Goal: Transaction & Acquisition: Purchase product/service

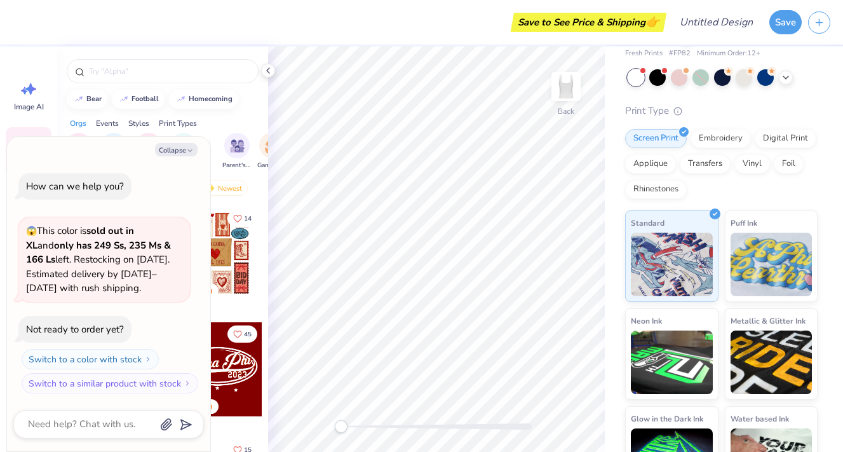
scroll to position [65, 0]
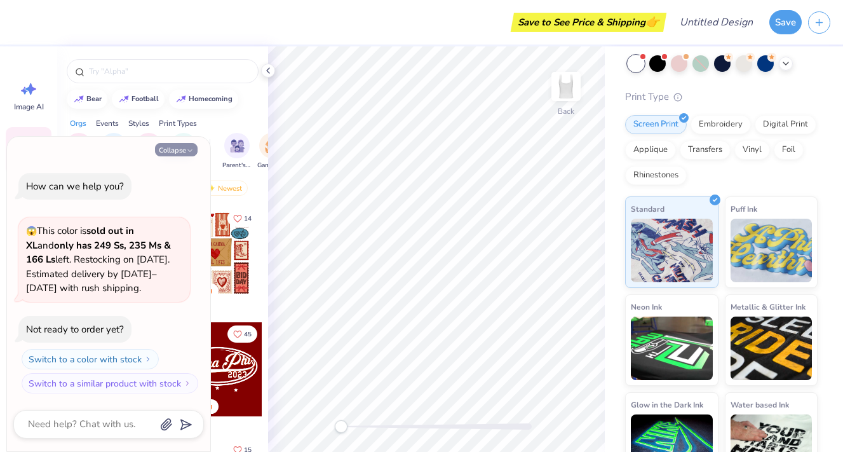
click at [184, 145] on button "Collapse" at bounding box center [176, 149] width 43 height 13
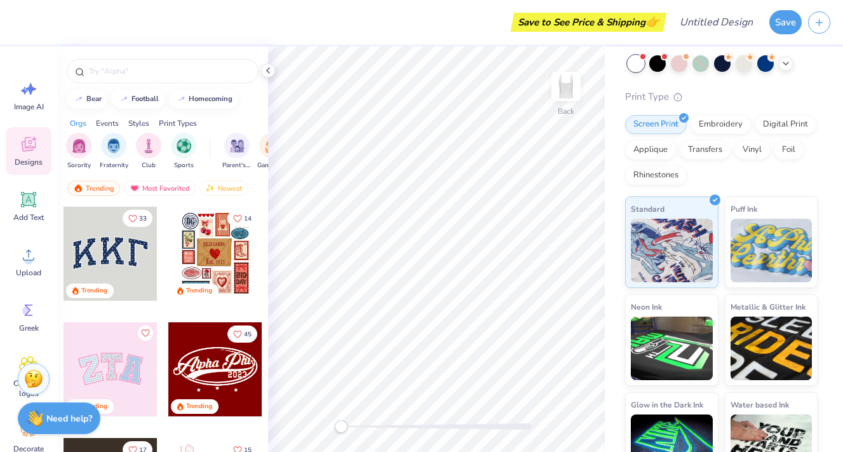
click at [211, 256] on div at bounding box center [215, 253] width 94 height 94
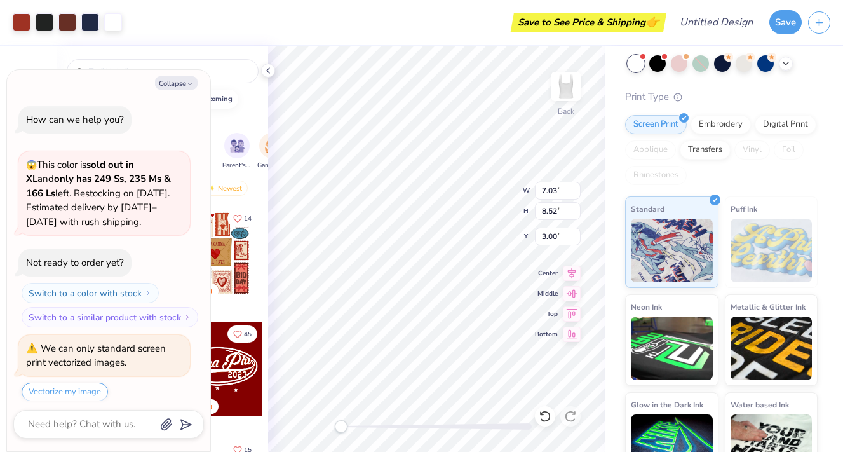
scroll to position [39, 0]
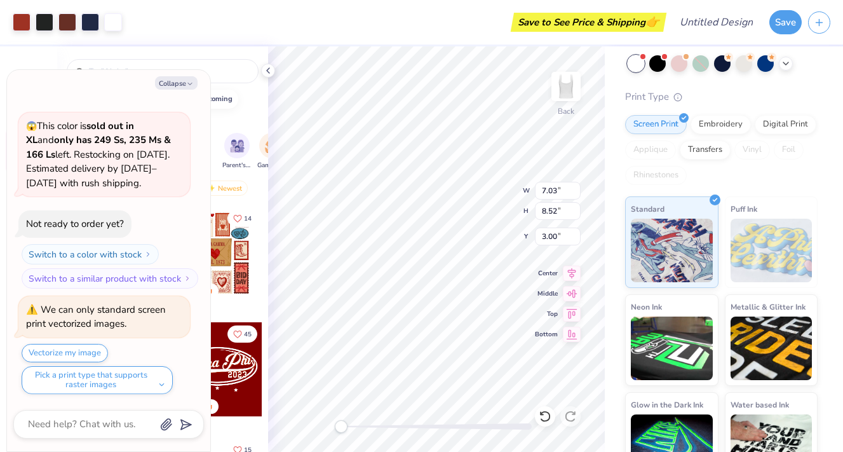
click at [606, 246] on div "Fresh Prints Sydney Square Neck Tank Top Fresh Prints # FP82 Minimum Order: 12 …" at bounding box center [724, 233] width 238 height 502
click at [776, 23] on button "Save" at bounding box center [785, 20] width 32 height 24
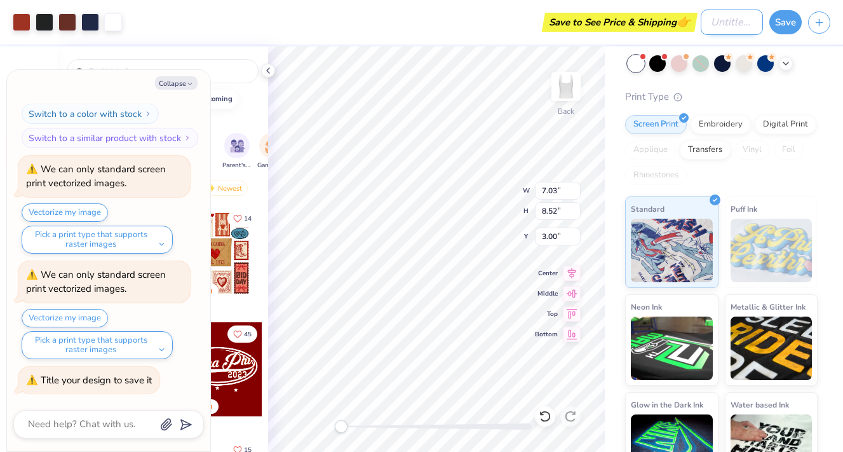
type textarea "x"
click at [729, 20] on input "Design Title" at bounding box center [732, 22] width 62 height 25
type input "C"
type textarea "x"
type input "Ca"
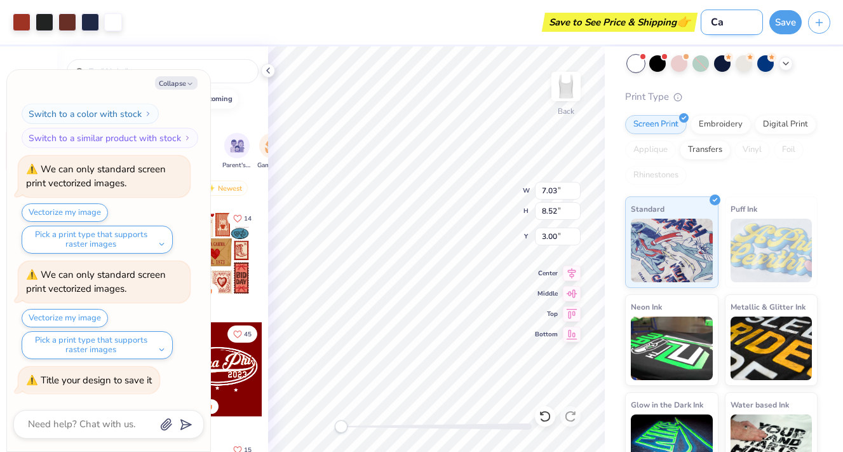
type textarea "x"
type input "Cam"
type textarea "x"
type input "Camp"
type textarea "x"
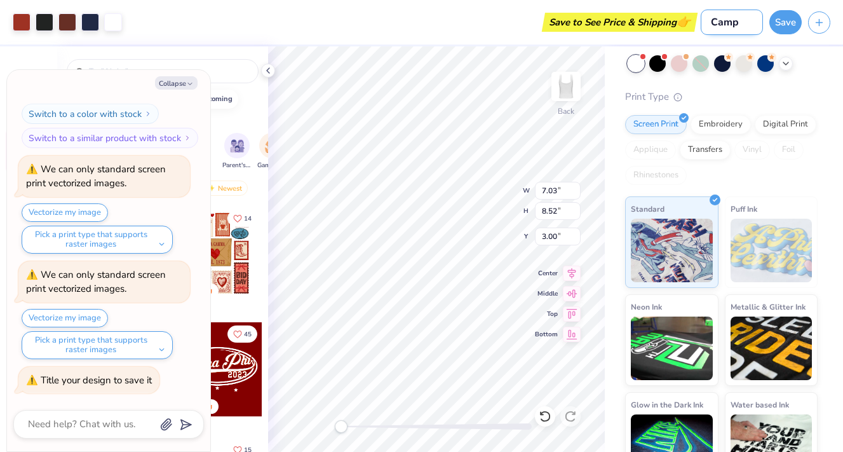
type input "CampC"
type textarea "x"
type input "CampCh"
type textarea "x"
type input "CampChu"
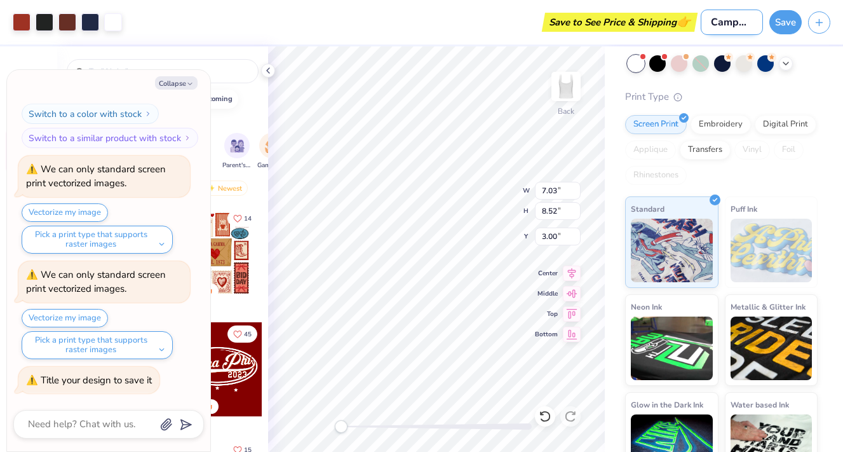
type textarea "x"
type input "CampCh"
type textarea "x"
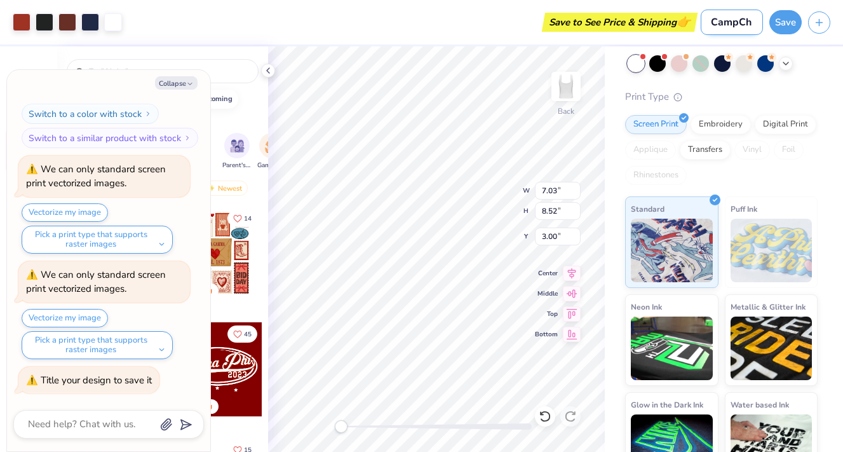
type input "CampChi"
type textarea "x"
type input "CampChiO"
type textarea "x"
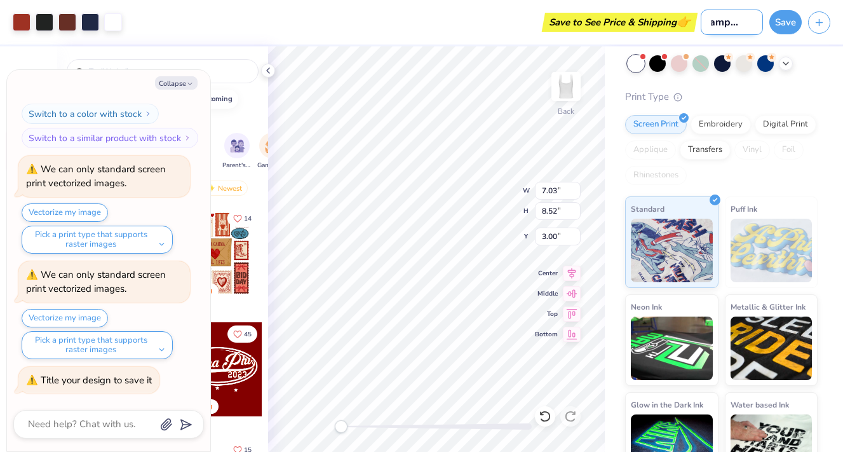
type input "CampChiO"
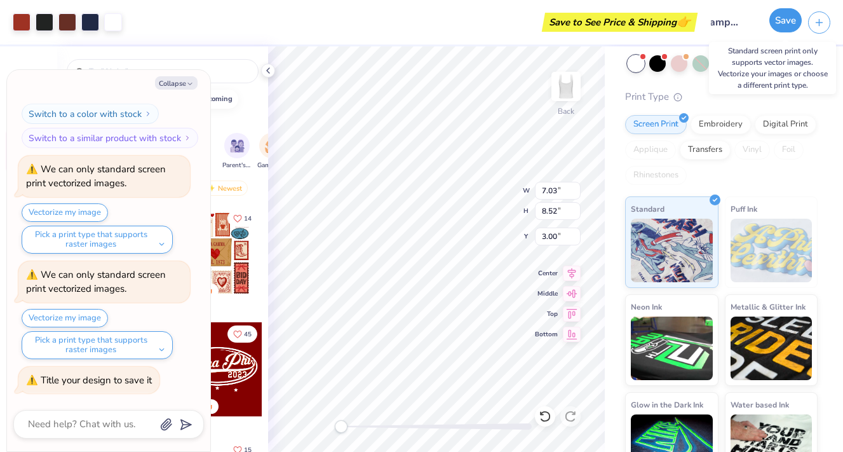
click at [790, 23] on button "Save" at bounding box center [785, 20] width 32 height 24
type textarea "x"
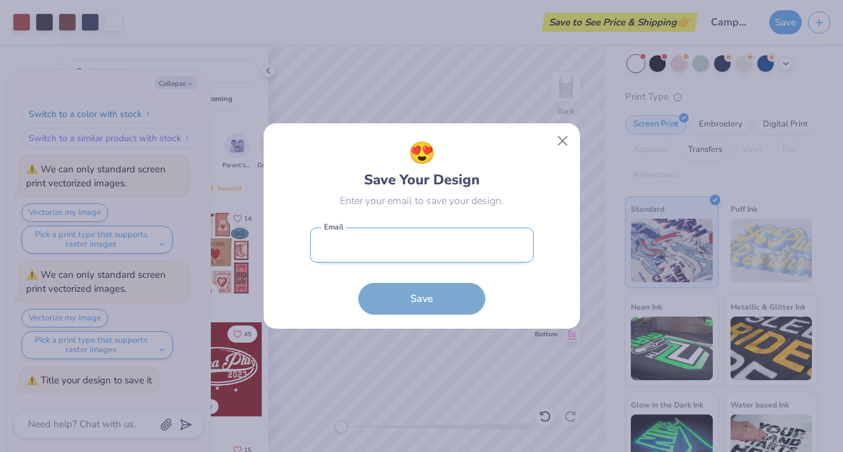
click at [436, 243] on input "email" at bounding box center [422, 244] width 224 height 35
type input "[EMAIL_ADDRESS][DOMAIN_NAME]"
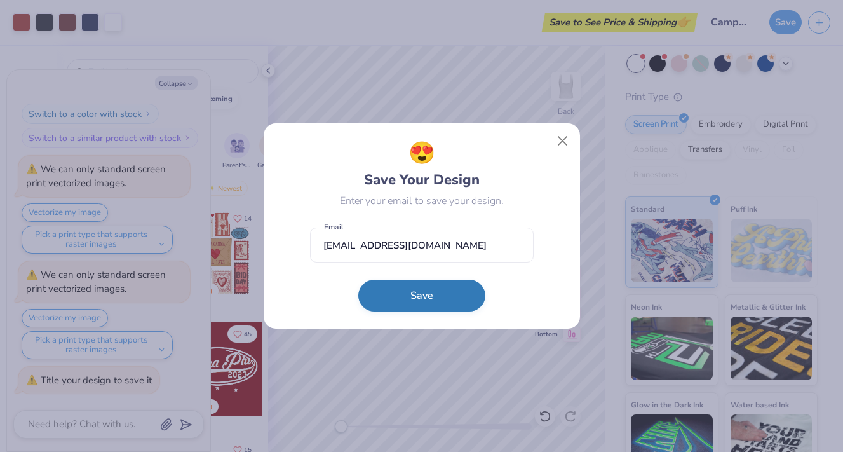
click at [416, 304] on button "Save" at bounding box center [421, 296] width 127 height 32
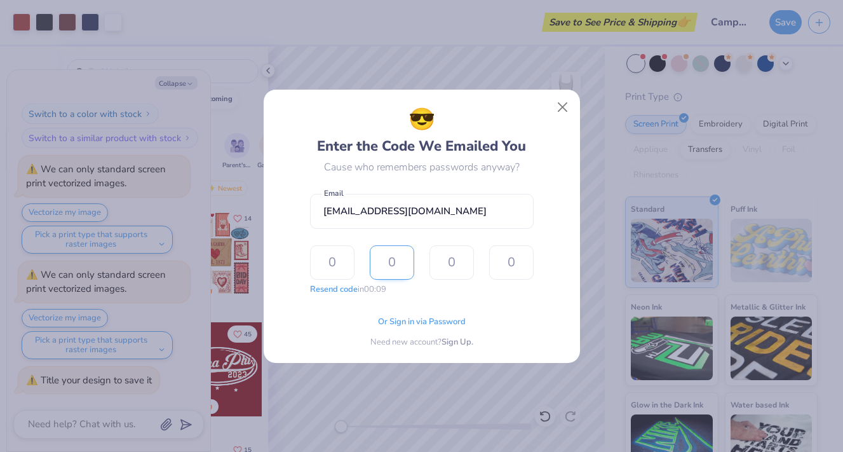
type input "9"
type input "8"
type input "1"
type input "6"
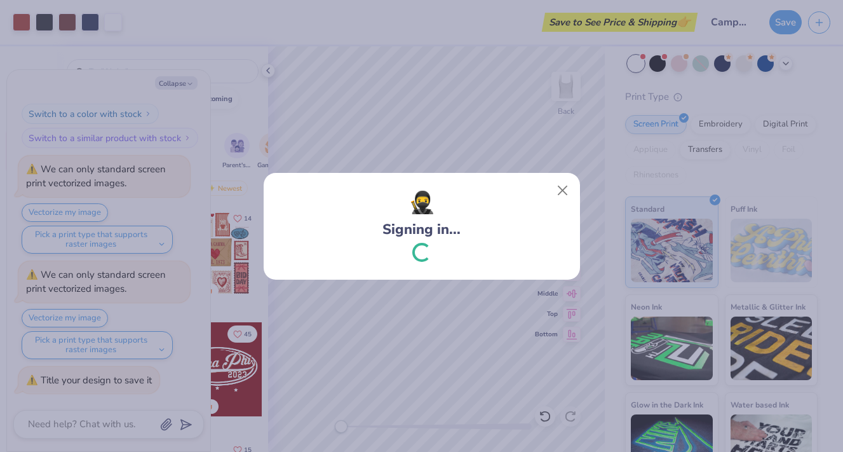
scroll to position [503, 0]
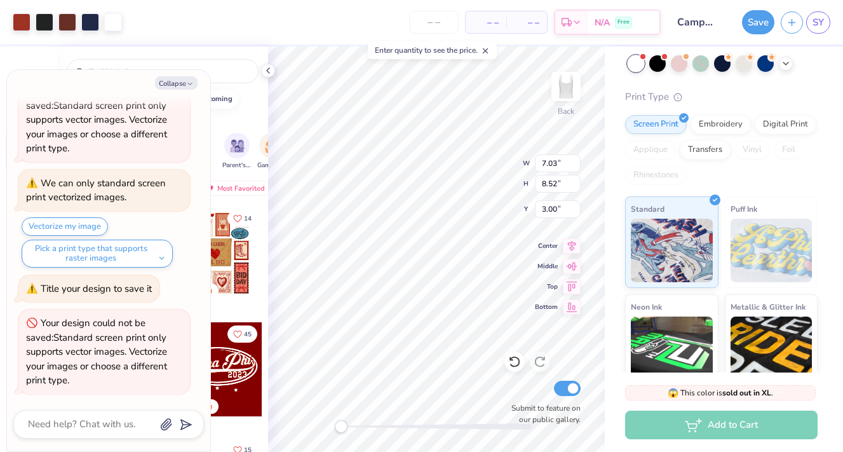
type textarea "x"
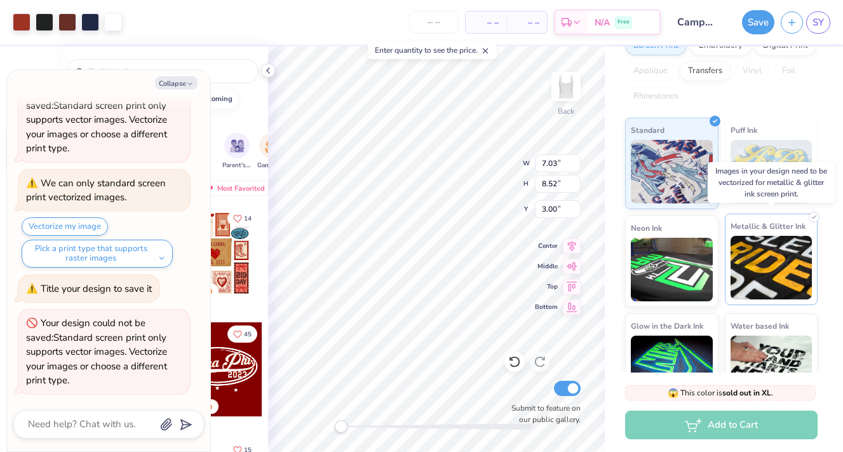
scroll to position [151, 0]
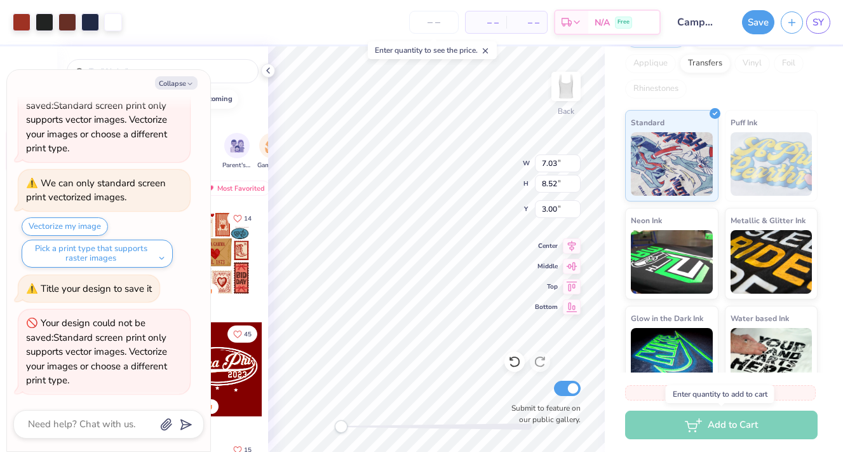
click at [746, 427] on div "Add to Cart" at bounding box center [721, 424] width 192 height 29
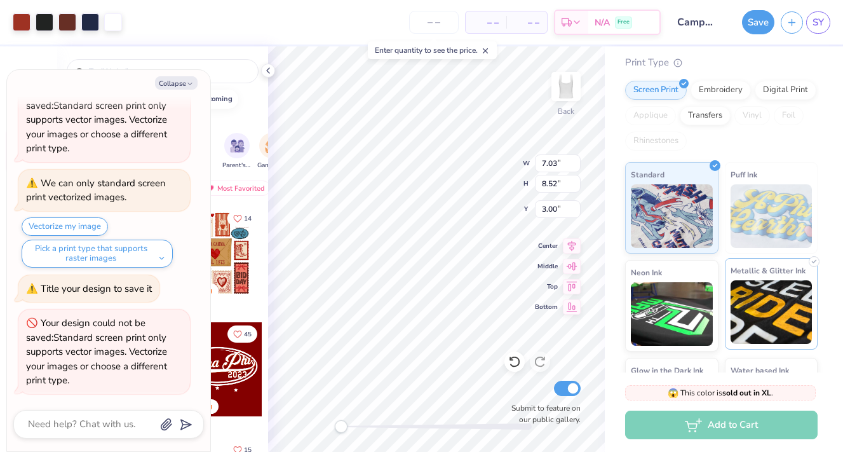
scroll to position [0, 0]
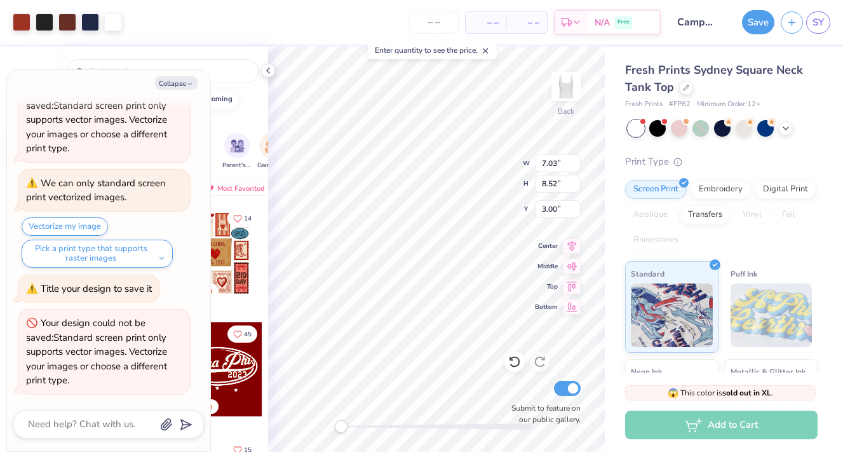
click at [485, 20] on span "– –" at bounding box center [485, 22] width 25 height 13
click at [444, 23] on input "number" at bounding box center [434, 22] width 50 height 23
type input "60"
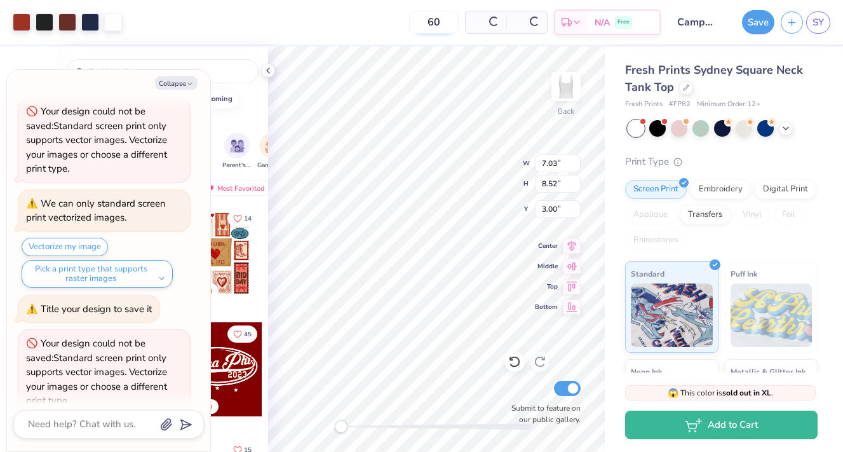
scroll to position [523, 0]
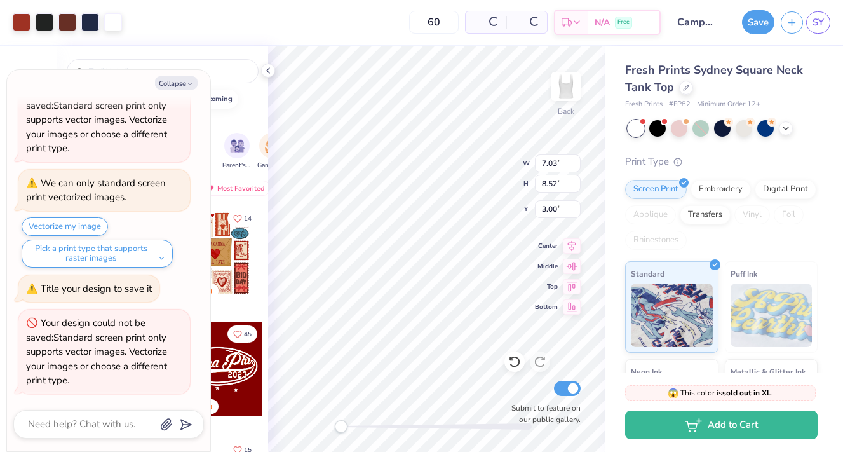
type textarea "x"
type input "60"
click at [179, 84] on button "Collapse" at bounding box center [176, 82] width 43 height 13
type textarea "x"
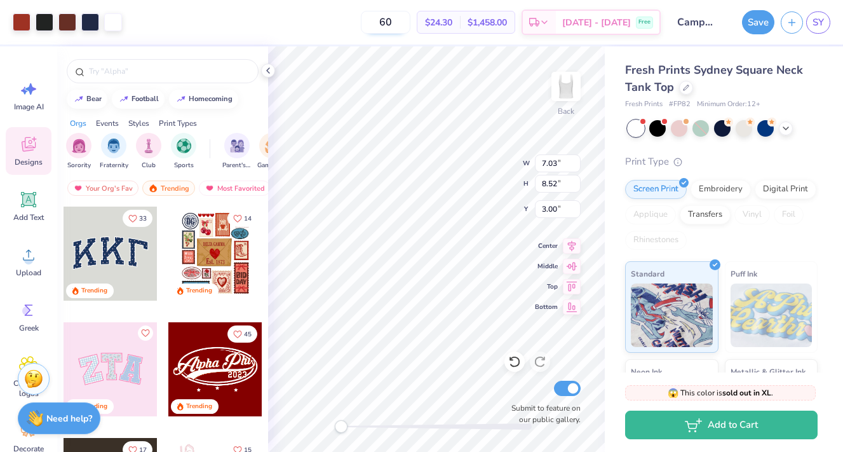
click at [407, 22] on input "60" at bounding box center [386, 22] width 50 height 23
type input "6"
type input "55"
